Goal: Task Accomplishment & Management: Use online tool/utility

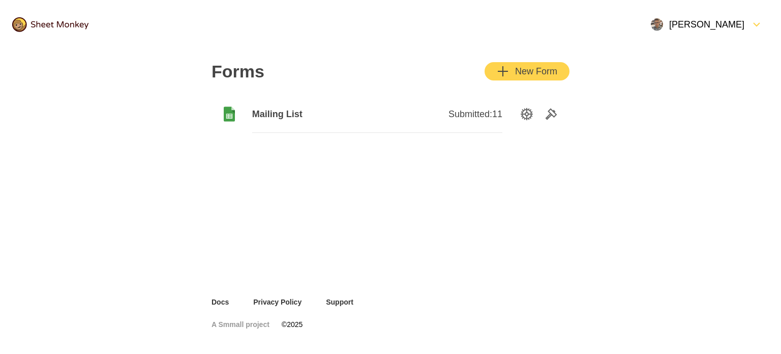
click at [281, 116] on span "Mailing List" at bounding box center [314, 114] width 125 height 12
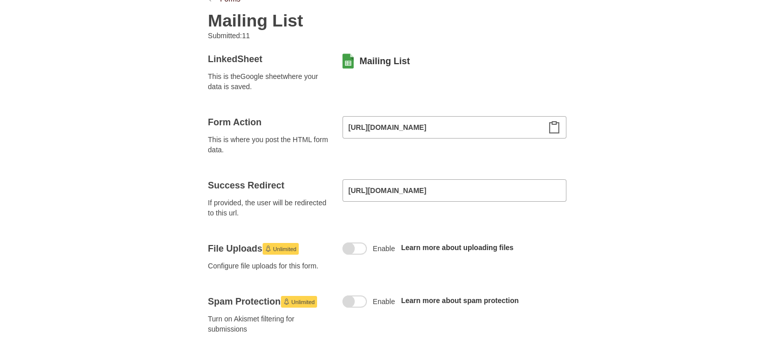
scroll to position [101, 0]
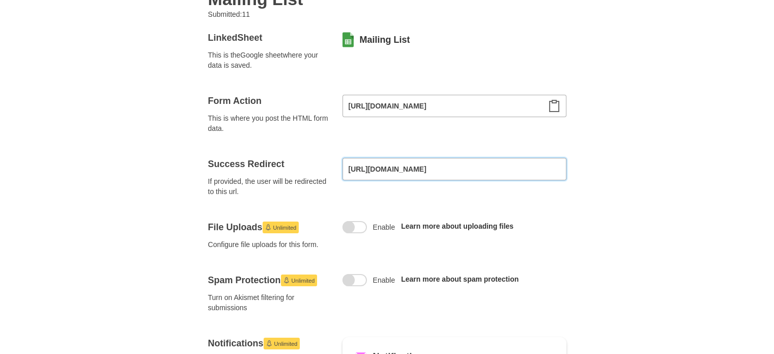
click at [442, 162] on input "[URL][DOMAIN_NAME]" at bounding box center [454, 169] width 224 height 22
paste input "[DOMAIN_NAME][URL]"
drag, startPoint x: 442, startPoint y: 162, endPoint x: 236, endPoint y: 202, distance: 209.4
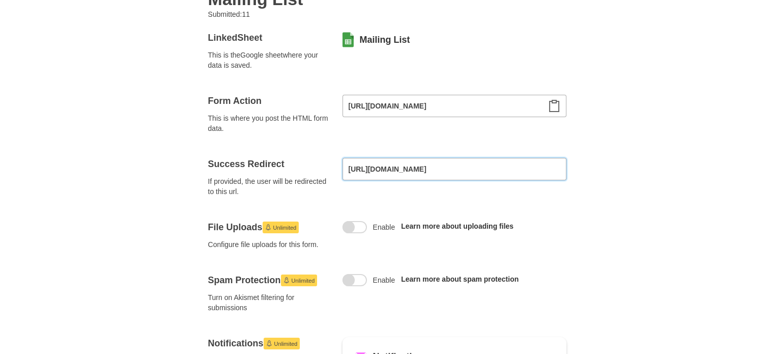
type input "[URL][DOMAIN_NAME]"
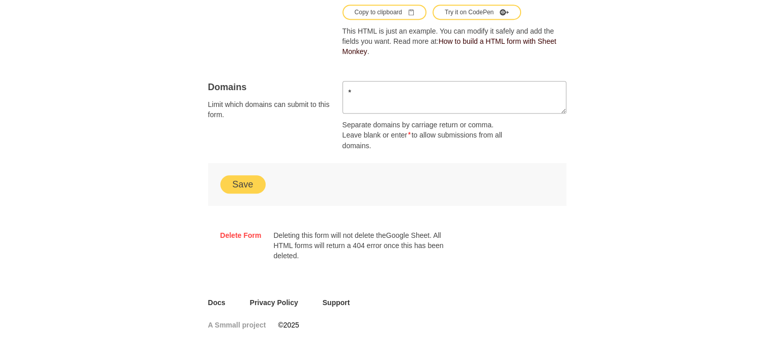
scroll to position [681, 0]
click at [251, 184] on button "Save" at bounding box center [242, 183] width 45 height 18
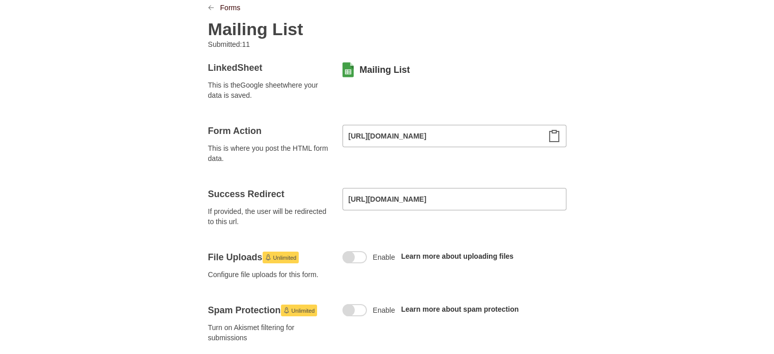
scroll to position [0, 0]
